Goal: Information Seeking & Learning: Learn about a topic

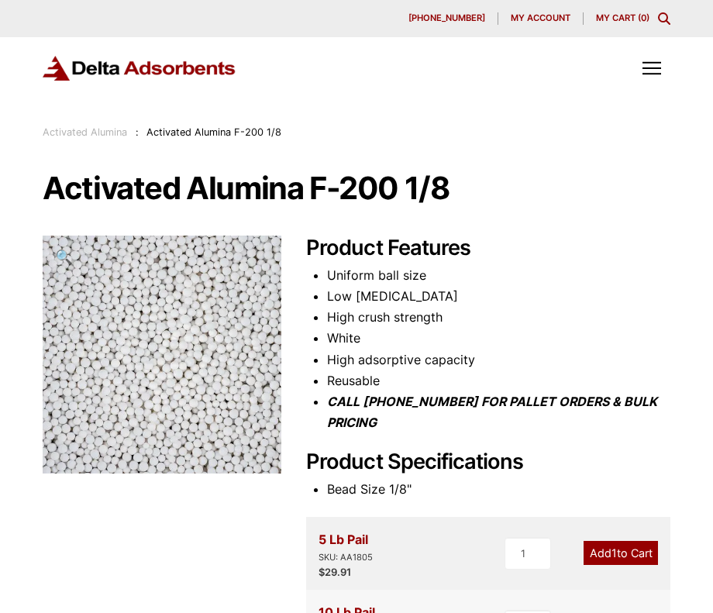
click at [76, 131] on link "Activated Alumina" at bounding box center [85, 132] width 85 height 12
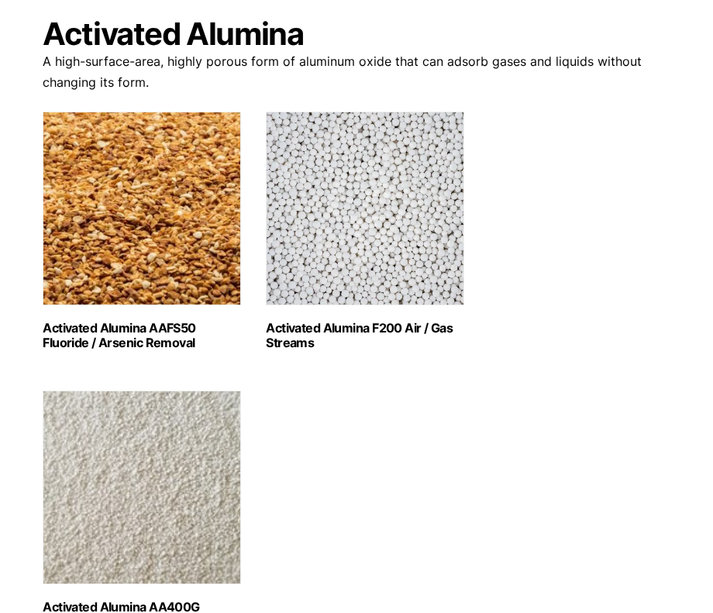
scroll to position [310, 0]
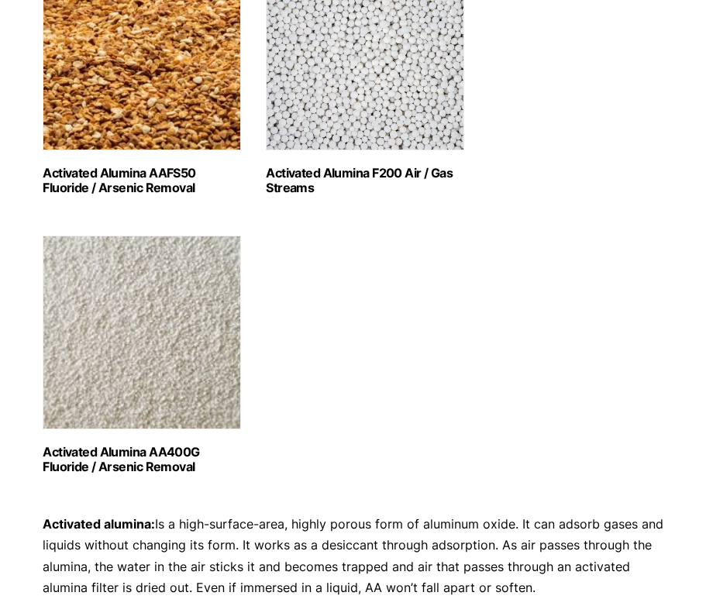
click at [312, 167] on h2 "Activated Alumina F200 Air / Gas Streams (3)" at bounding box center [365, 180] width 198 height 29
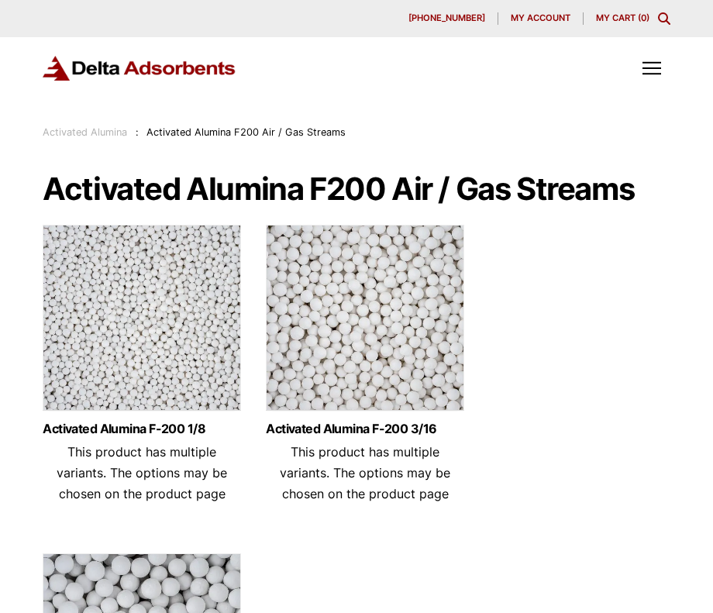
click at [323, 346] on img at bounding box center [365, 322] width 198 height 194
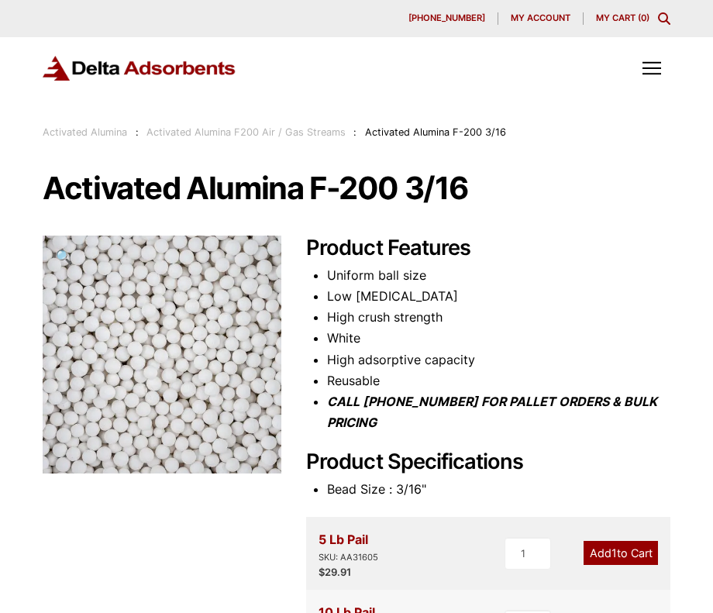
click at [188, 131] on link "Activated Alumina F200 Air / Gas Streams" at bounding box center [246, 132] width 199 height 12
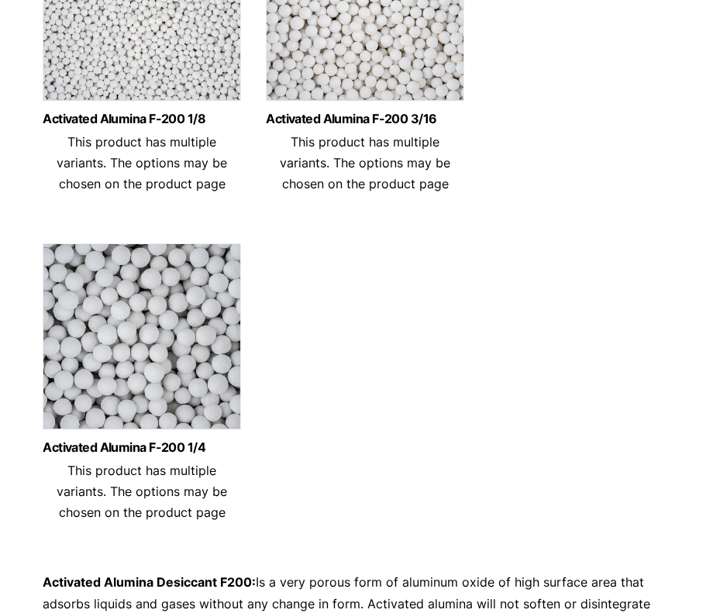
scroll to position [233, 0]
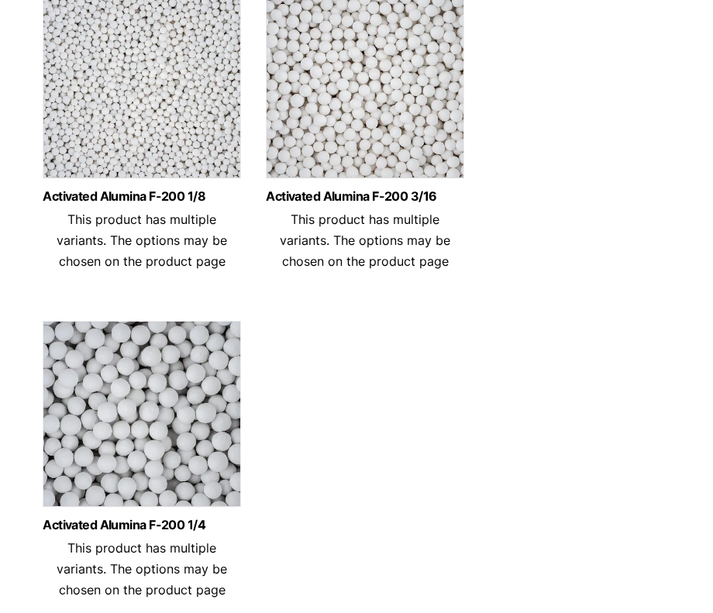
click at [165, 411] on img at bounding box center [142, 418] width 198 height 194
click at [378, 89] on img at bounding box center [365, 89] width 198 height 194
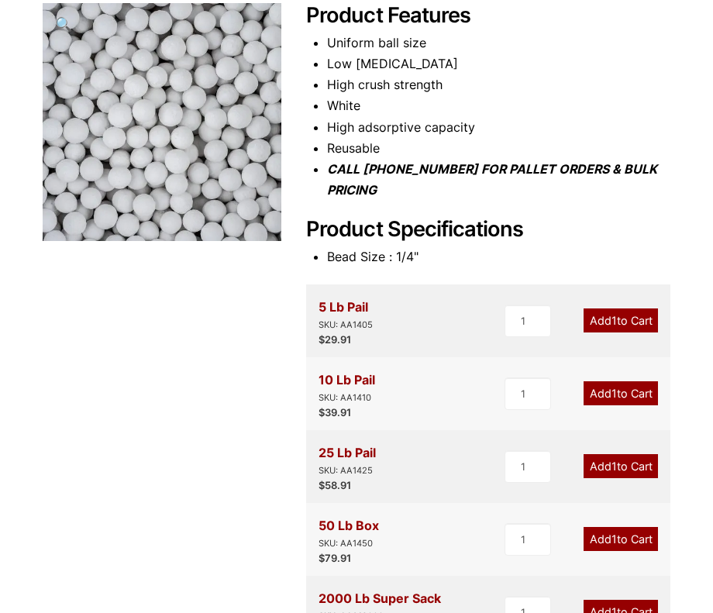
scroll to position [310, 0]
